Goal: Task Accomplishment & Management: Manage account settings

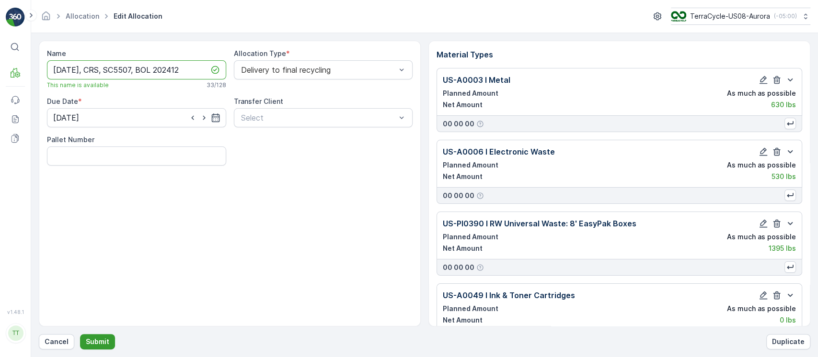
click at [98, 338] on p "Submit" at bounding box center [97, 342] width 23 height 10
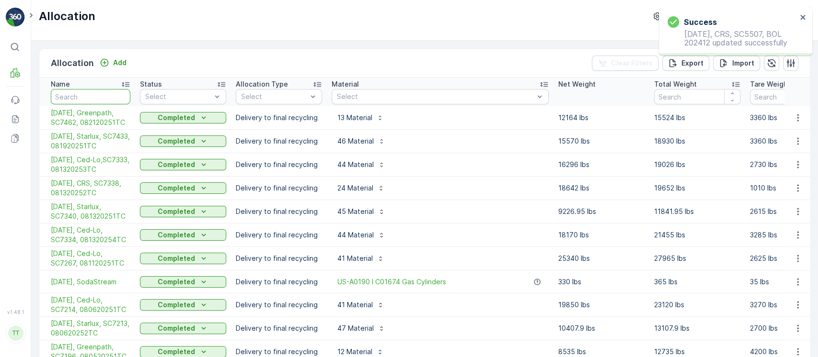
click at [103, 94] on input "text" at bounding box center [91, 96] width 80 height 15
paste input "SC5507"
type input "SC5507"
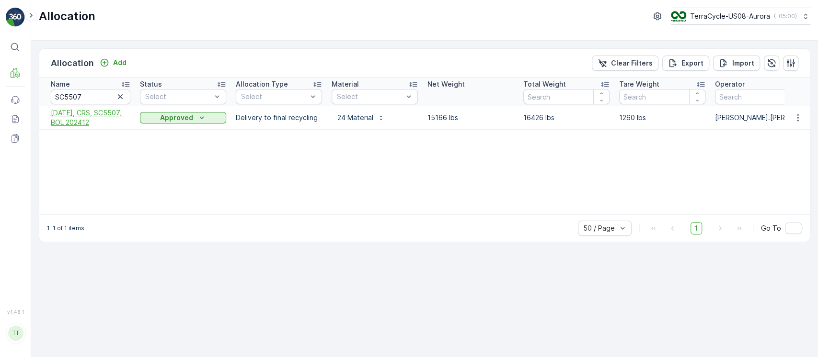
click at [103, 114] on span "[DATE], CRS, SC5507, BOL 202412" at bounding box center [91, 117] width 80 height 19
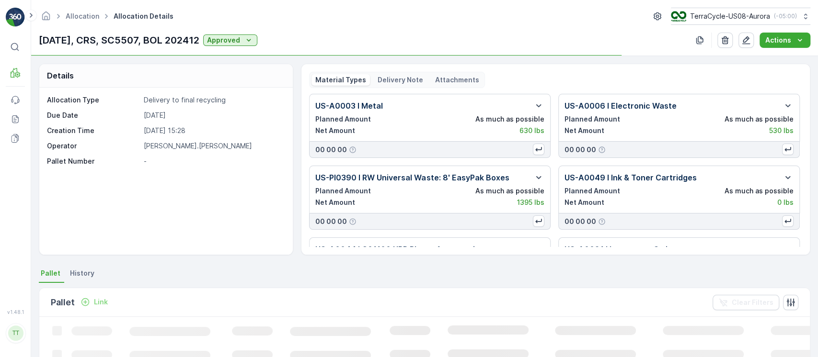
click at [397, 85] on div "Delivery Note" at bounding box center [400, 79] width 53 height 11
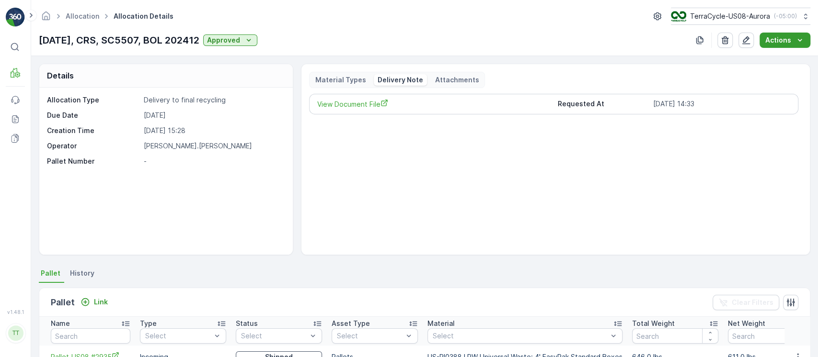
click at [798, 46] on button "Actions" at bounding box center [784, 40] width 51 height 15
click at [805, 56] on span "Create Delivery Note" at bounding box center [780, 59] width 69 height 10
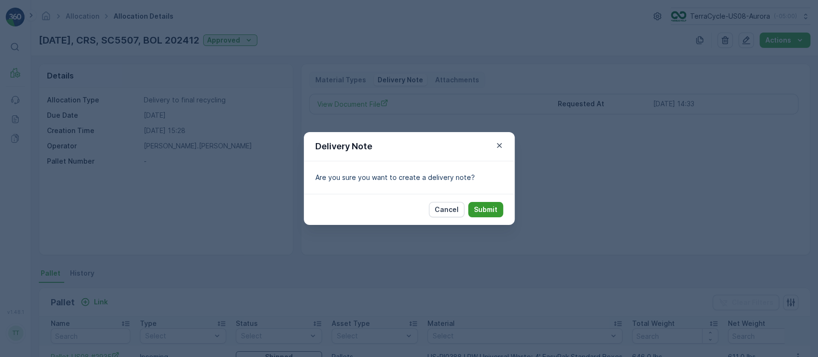
click at [494, 214] on p "Submit" at bounding box center [485, 210] width 23 height 10
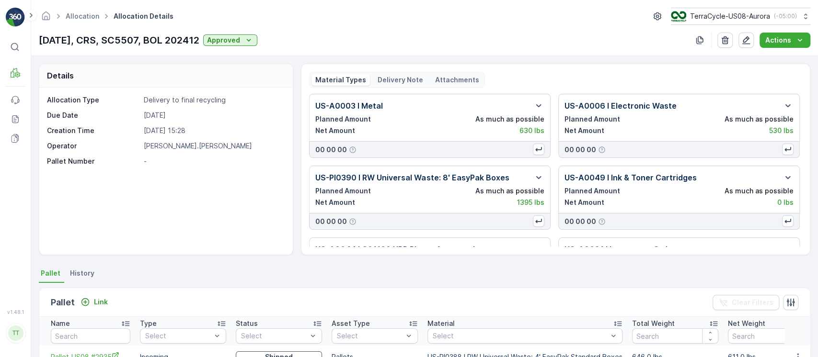
click at [391, 77] on p "Delivery Note" at bounding box center [400, 80] width 46 height 10
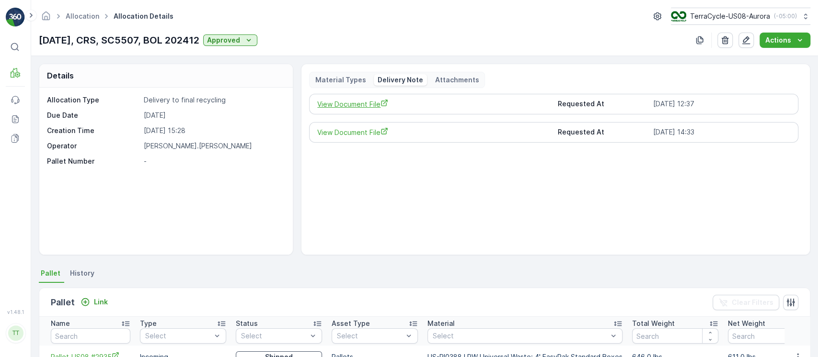
click at [339, 102] on span "View Document File" at bounding box center [433, 104] width 232 height 10
click at [92, 20] on link "Allocation" at bounding box center [83, 16] width 34 height 8
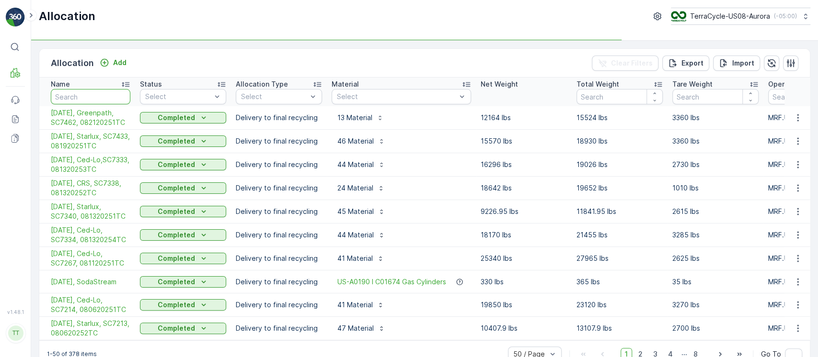
click at [115, 95] on input "text" at bounding box center [91, 96] width 80 height 15
paste input "05/02/25, CRS, SC5041, BOL"
type input "05/02/25, CRS, SC5041, BOL"
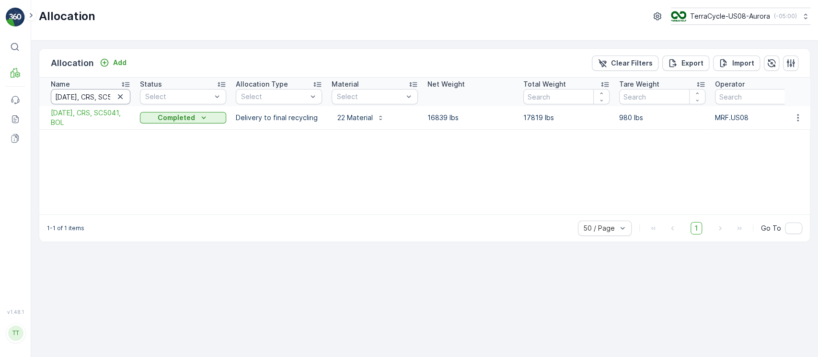
click at [96, 98] on input "05/02/25, CRS, SC5041, BOL" at bounding box center [91, 96] width 80 height 15
type input "06/04"
click at [797, 115] on icon "button" at bounding box center [797, 117] width 1 height 7
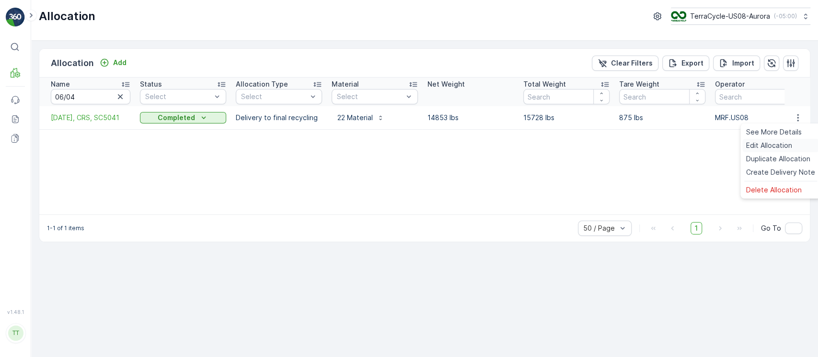
click at [782, 142] on span "Edit Allocation" at bounding box center [769, 146] width 46 height 10
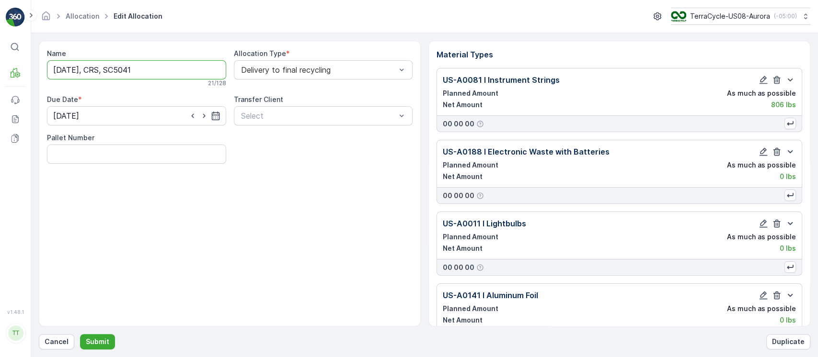
click at [169, 73] on input "06/04/25, CRS, SC5041" at bounding box center [136, 69] width 179 height 19
paste input ", 202550"
type input "06/04/25, CRS, SC5041, 202550"
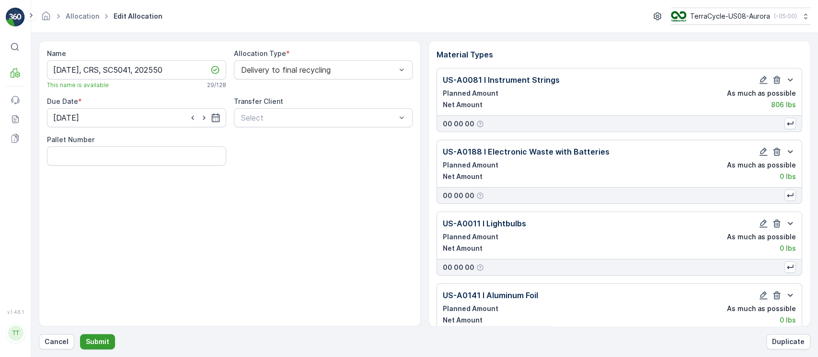
click at [100, 337] on p "Submit" at bounding box center [97, 342] width 23 height 10
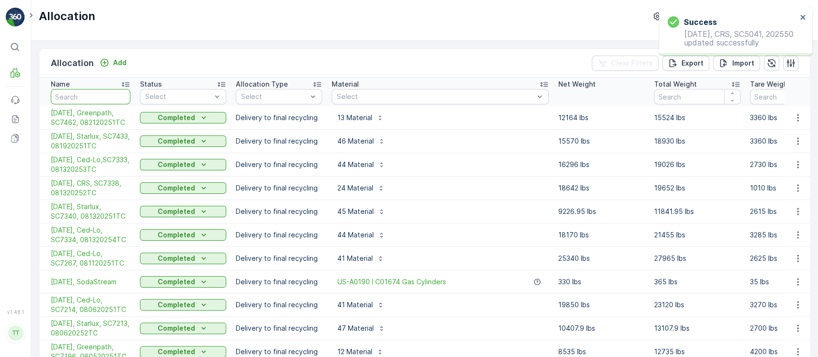
click at [116, 98] on input "text" at bounding box center [91, 96] width 80 height 15
type input "6749"
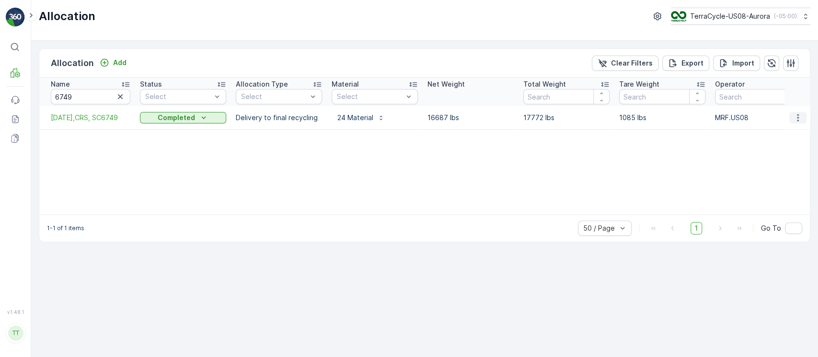
click at [797, 117] on icon "button" at bounding box center [797, 117] width 1 height 7
click at [788, 141] on span "Edit Allocation" at bounding box center [769, 146] width 46 height 10
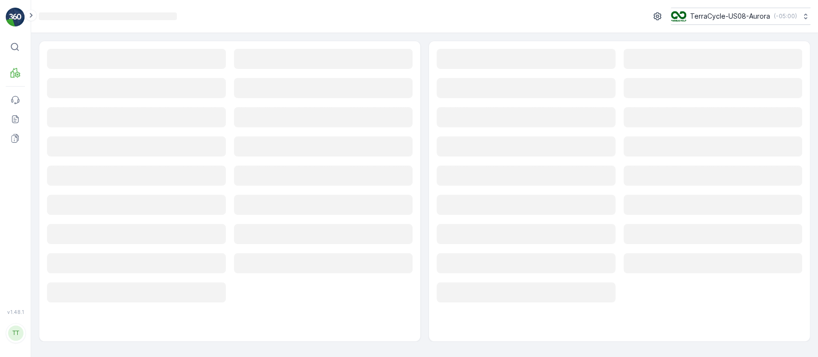
click at [180, 64] on rect at bounding box center [136, 59] width 179 height 20
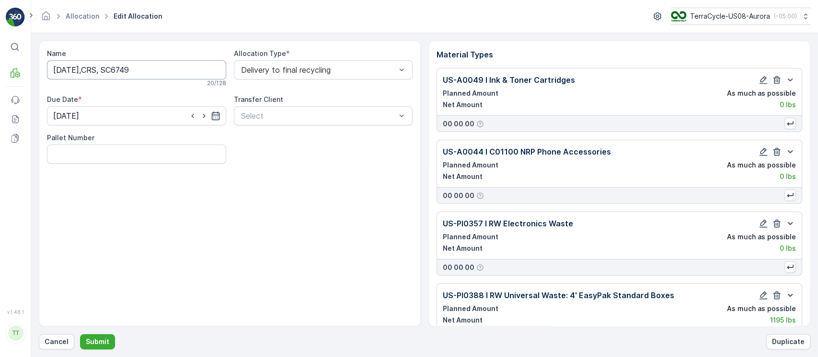
click at [180, 64] on input "[DATE],CRS, SC6749" at bounding box center [136, 69] width 179 height 19
paste input "07/08/25,CRS, SC6749, 59756"
click at [180, 64] on input "07/08/25,CRS, SC6749," at bounding box center [136, 69] width 179 height 19
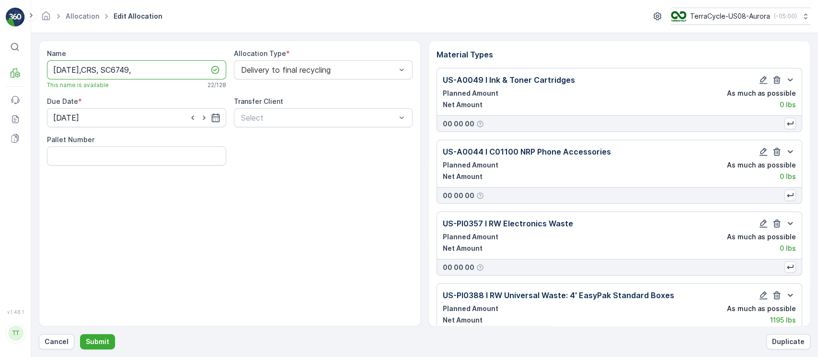
click at [180, 64] on input "07/08/25,CRS, SC6749," at bounding box center [136, 69] width 179 height 19
paste input "59756"
type input "07/08/25,CRS, SC6749, 59756"
click at [96, 338] on p "Submit" at bounding box center [97, 342] width 23 height 10
